Goal: Information Seeking & Learning: Learn about a topic

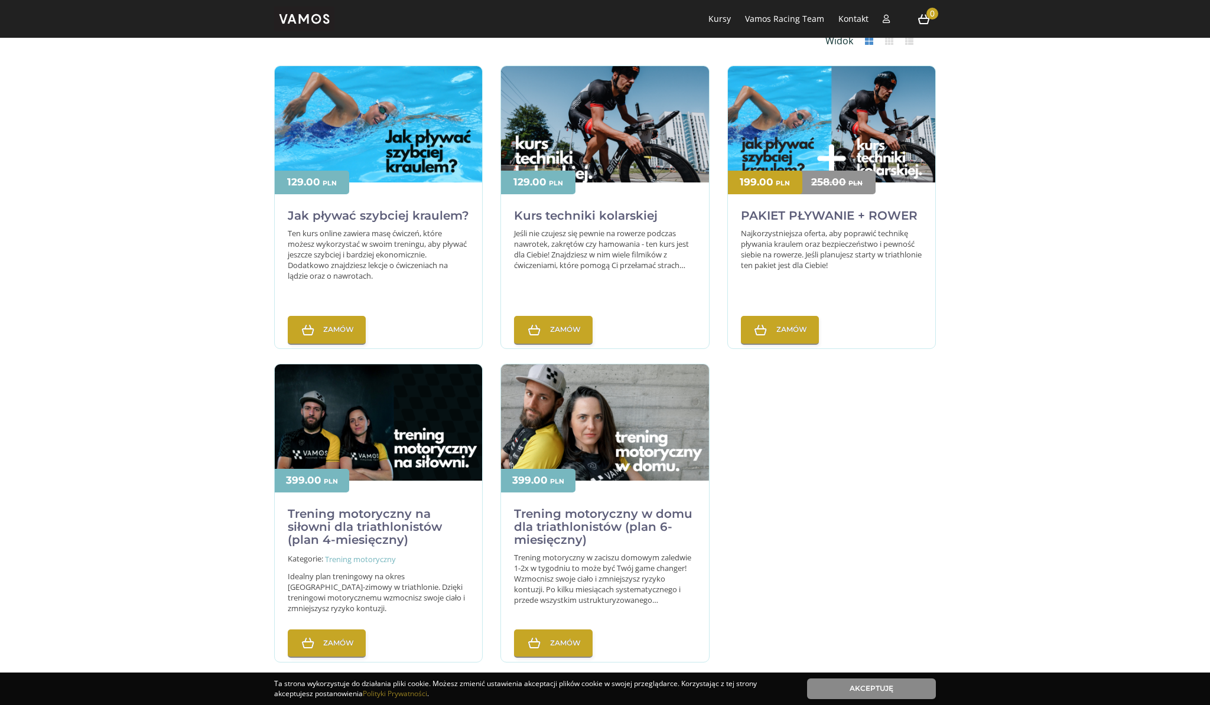
scroll to position [343, 0]
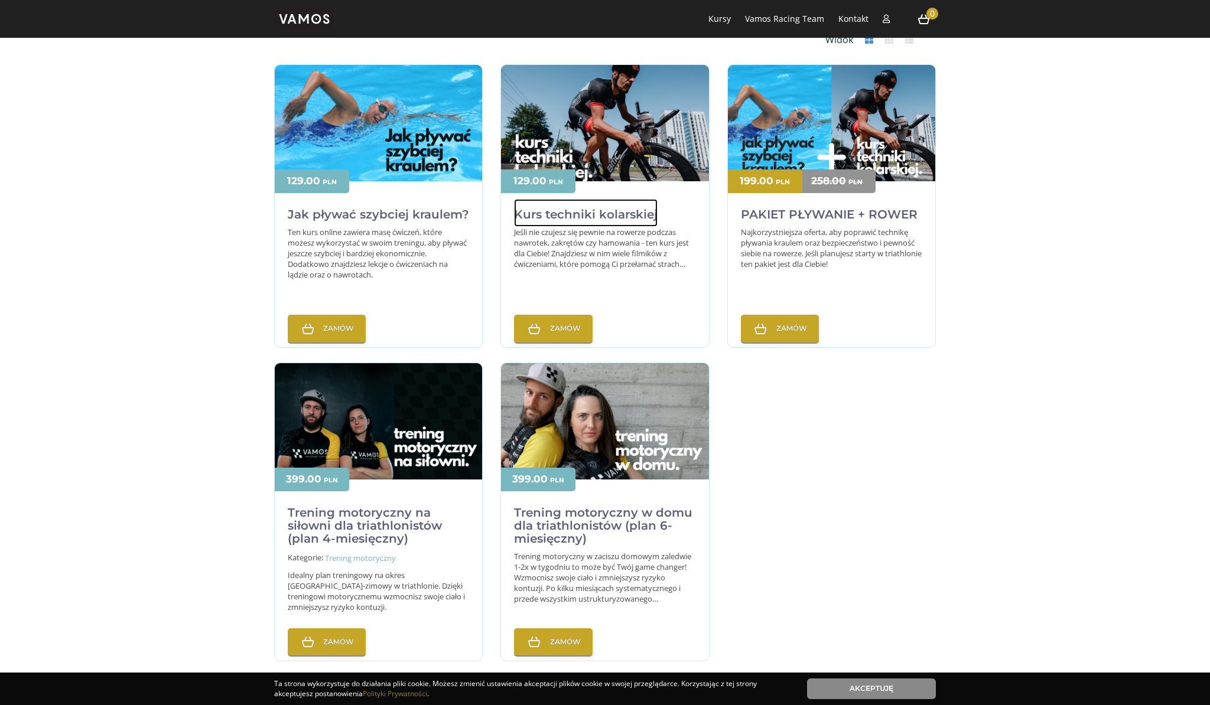
click at [580, 214] on h2 "Kurs techniki kolarskiej" at bounding box center [586, 213] width 144 height 28
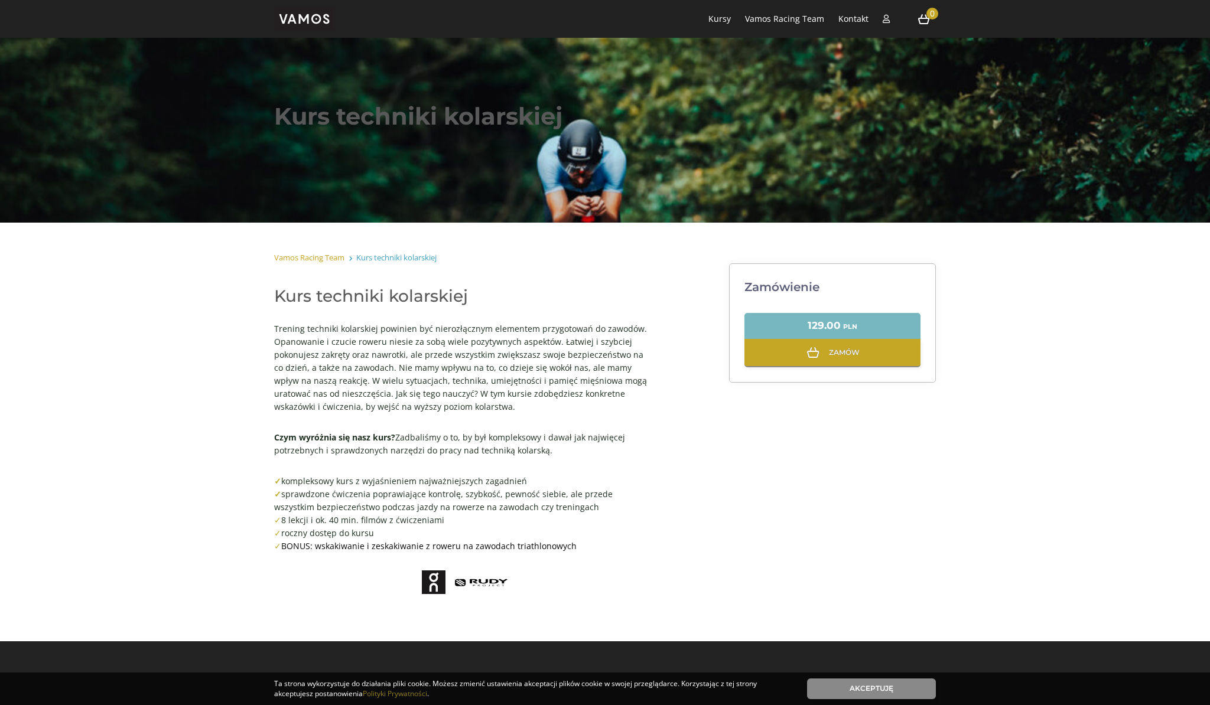
scroll to position [105, 0]
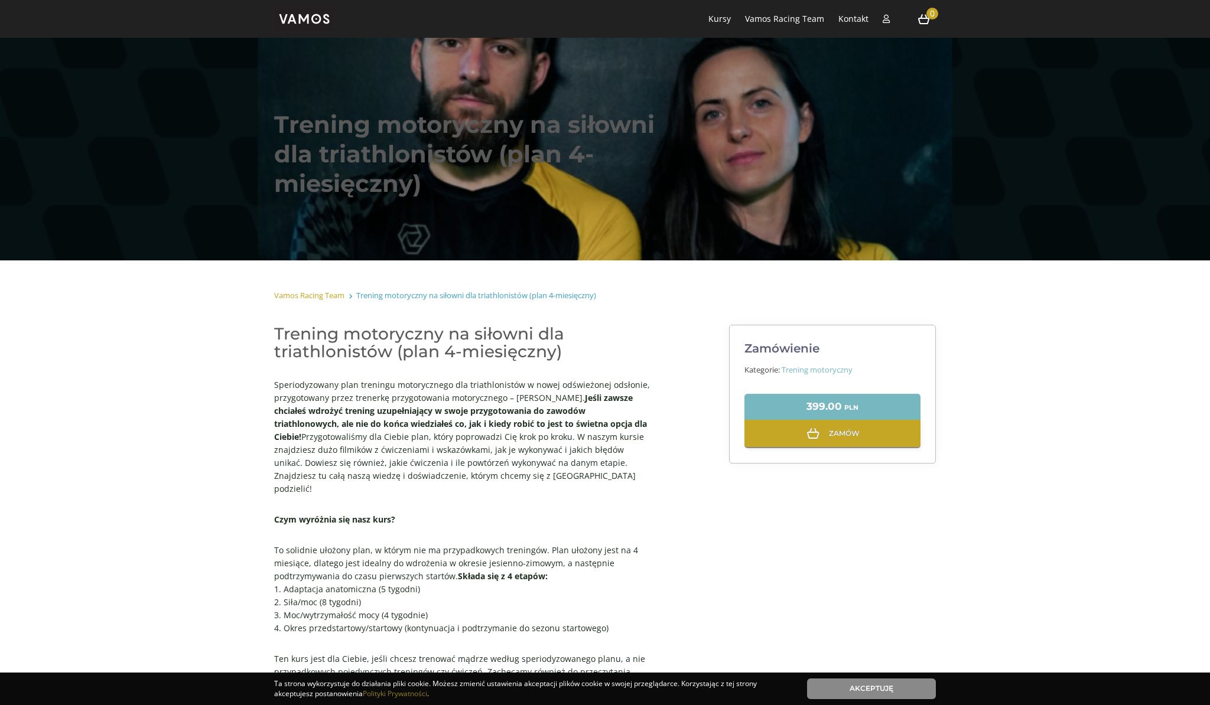
scroll to position [15, 0]
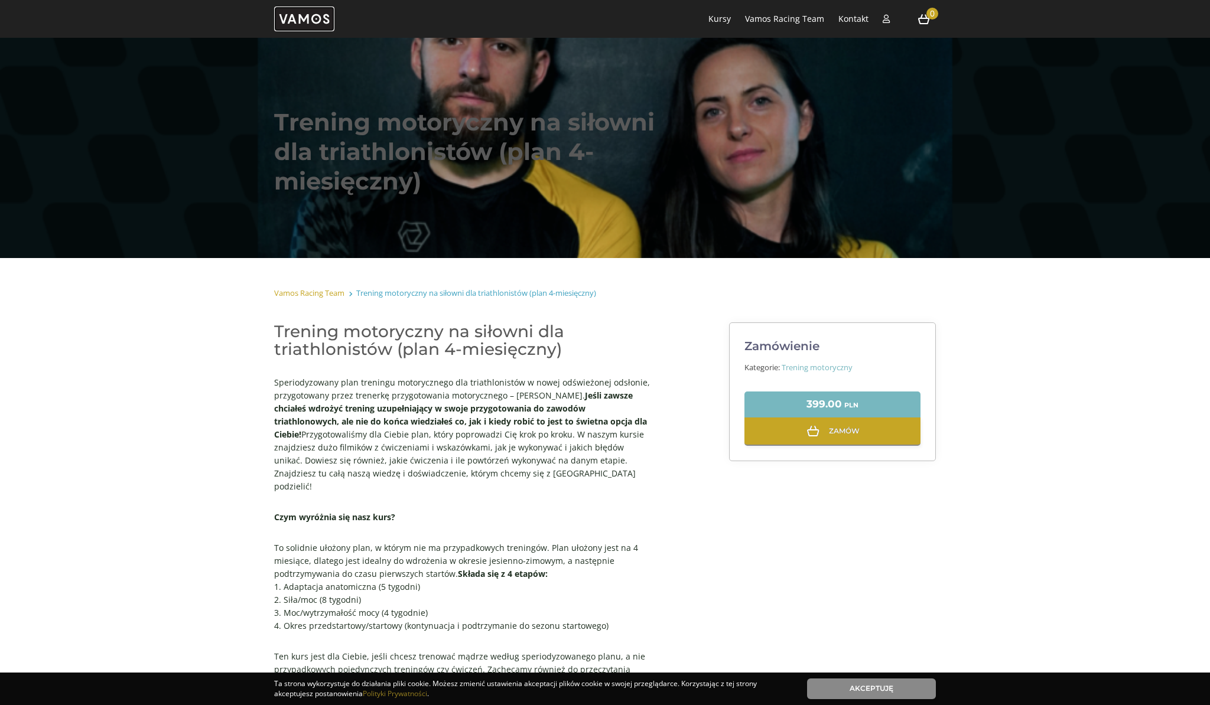
click at [311, 21] on img at bounding box center [304, 18] width 60 height 25
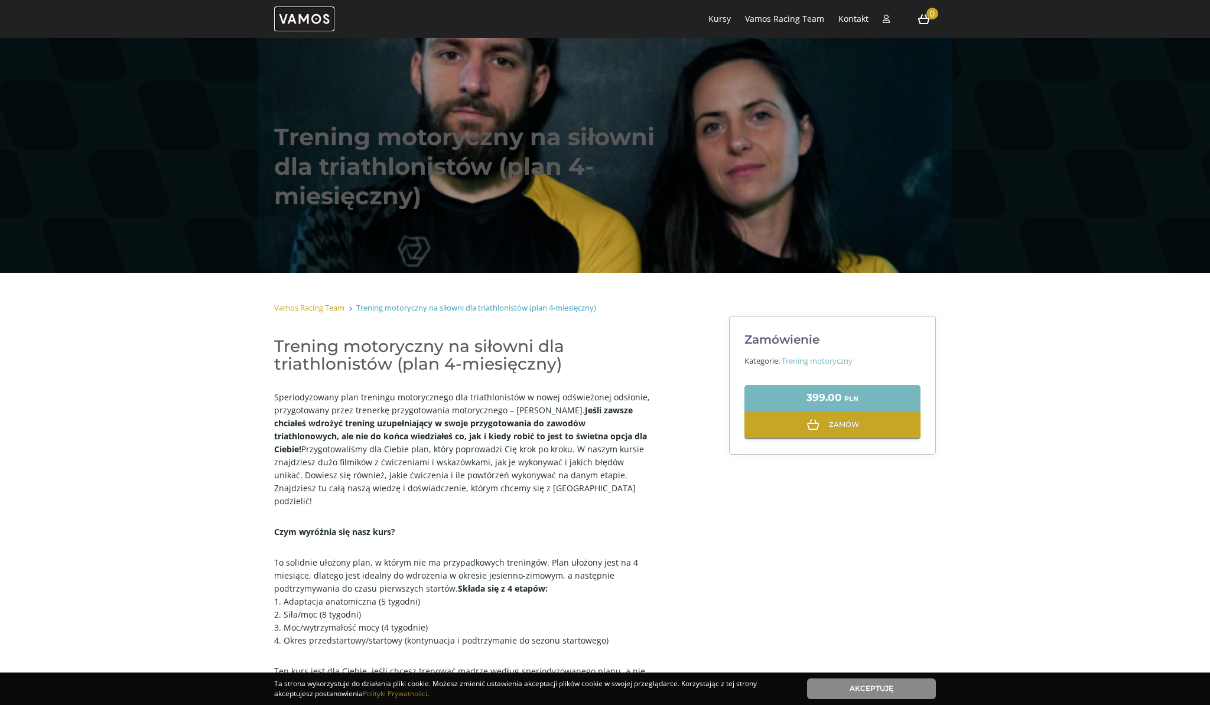
click at [308, 10] on img at bounding box center [304, 18] width 60 height 25
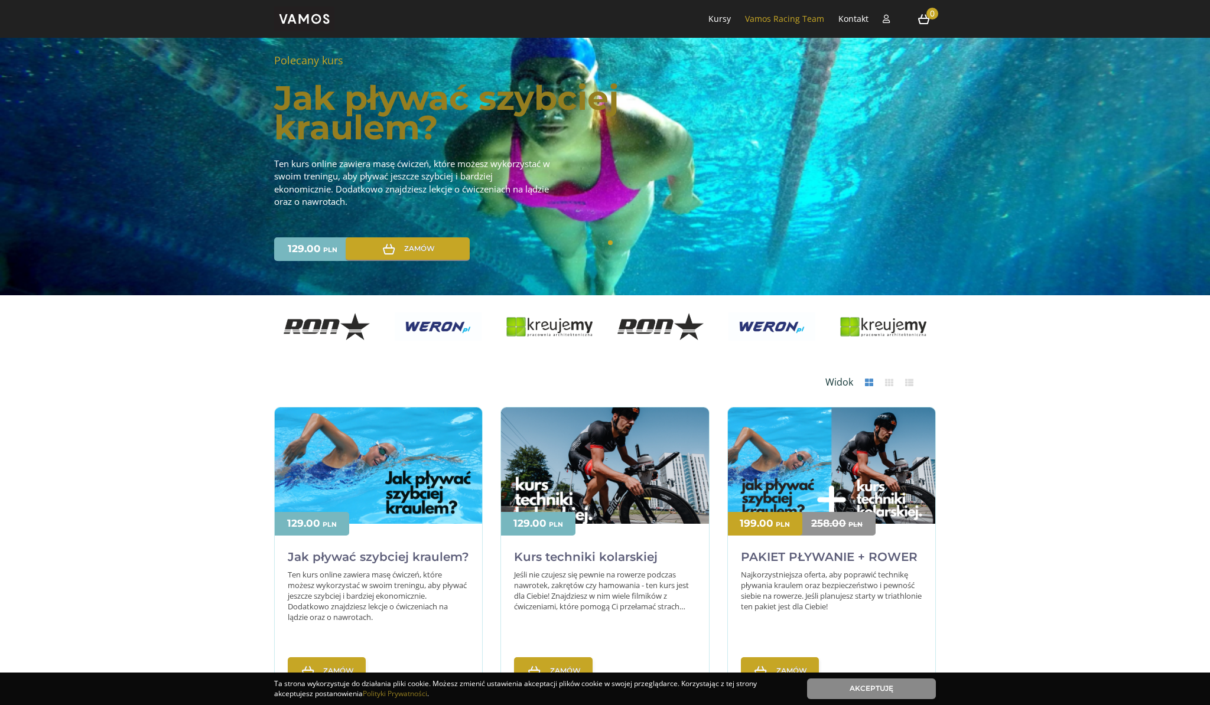
click at [810, 25] on li "Vamos Racing Team" at bounding box center [784, 19] width 91 height 38
click at [803, 18] on link "Vamos Racing Team" at bounding box center [784, 18] width 79 height 11
